Goal: Find contact information: Find contact information

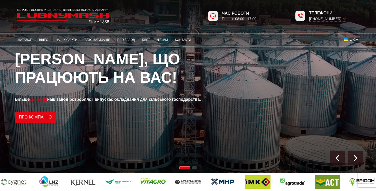
click at [186, 39] on link "Контакти" at bounding box center [182, 40] width 23 height 10
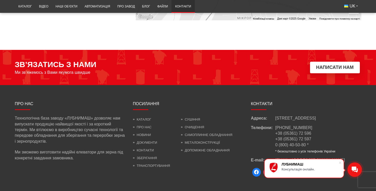
scroll to position [482, 0]
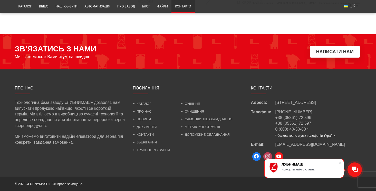
click at [267, 156] on span at bounding box center [267, 156] width 9 height 9
click at [341, 162] on span at bounding box center [340, 162] width 5 height 5
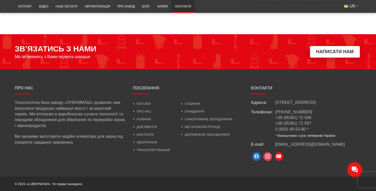
click at [256, 156] on span at bounding box center [256, 156] width 9 height 9
click at [279, 154] on span at bounding box center [279, 156] width 9 height 9
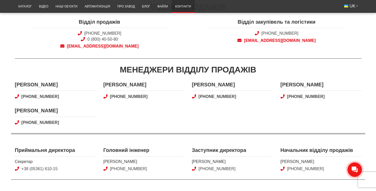
scroll to position [0, 0]
